Goal: Information Seeking & Learning: Learn about a topic

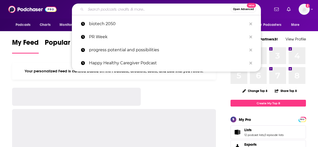
click at [201, 8] on input "Search podcasts, credits, & more..." at bounding box center [158, 9] width 145 height 8
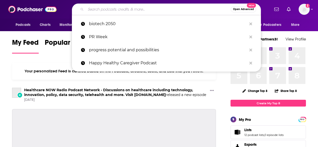
paste input "B. The BioHub Podcast"
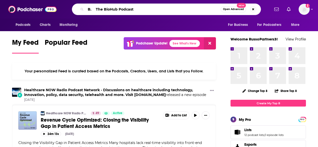
click at [95, 10] on input "B. The BioHub Podcast" at bounding box center [153, 9] width 135 height 8
type input "The BioHub Podcast"
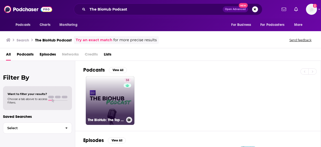
click at [123, 93] on link "38 The BioHub: The Top Voices in Biotech" at bounding box center [110, 100] width 49 height 49
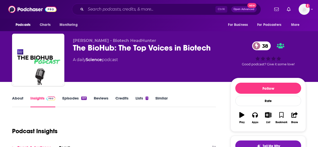
click at [21, 98] on link "About" at bounding box center [17, 102] width 11 height 12
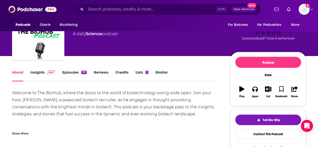
scroll to position [30, 0]
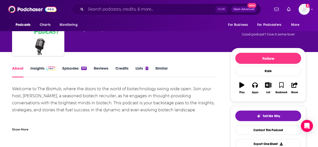
click at [79, 69] on link "Episodes 137" at bounding box center [74, 72] width 24 height 12
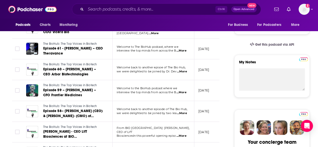
scroll to position [150, 0]
